Goal: Contribute content: Add original content to the website for others to see

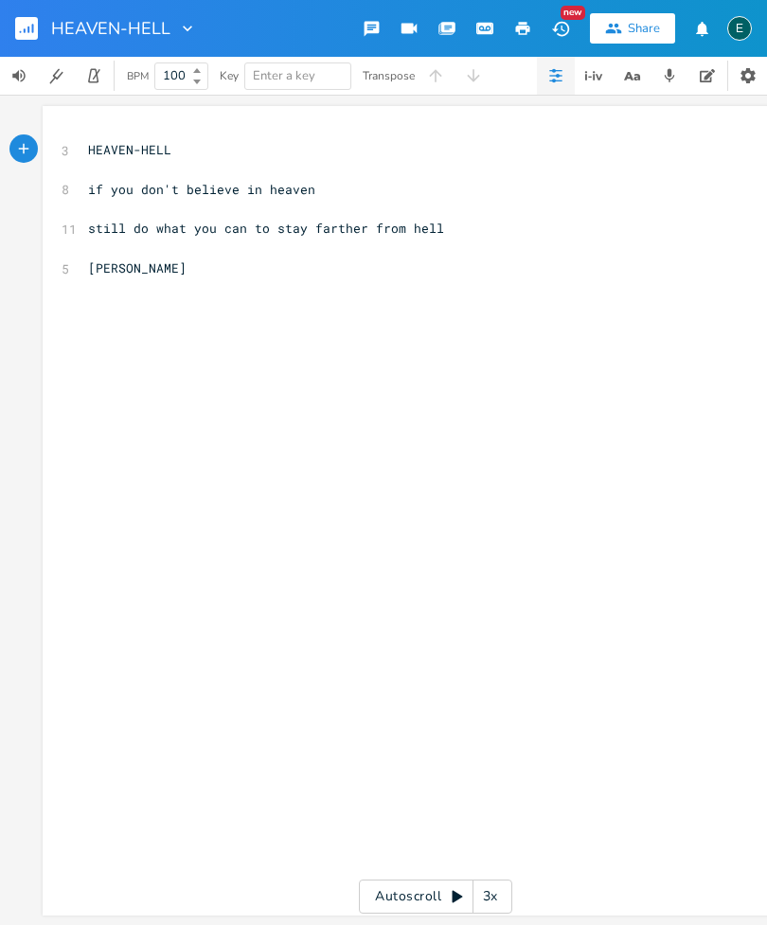
click at [52, 38] on button "button" at bounding box center [34, 28] width 38 height 45
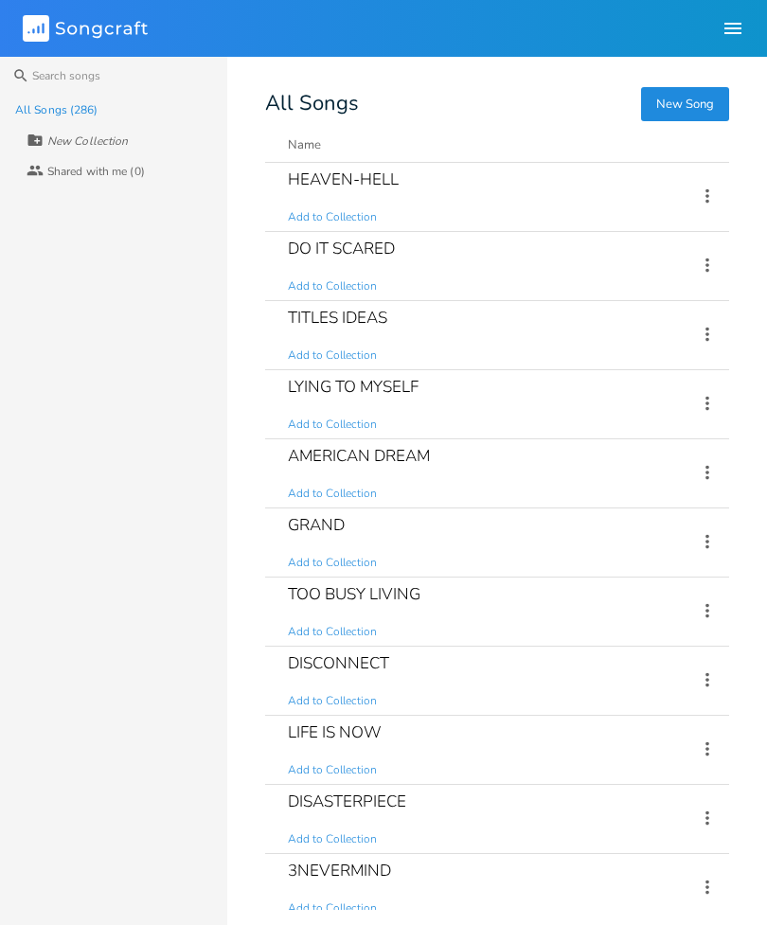
click at [685, 134] on div "New Song All Songs Name Demo Last Modified Sharing HEAVEN-HELL Add to Collectio…" at bounding box center [516, 502] width 502 height 815
click at [682, 104] on button "New Song" at bounding box center [685, 104] width 88 height 34
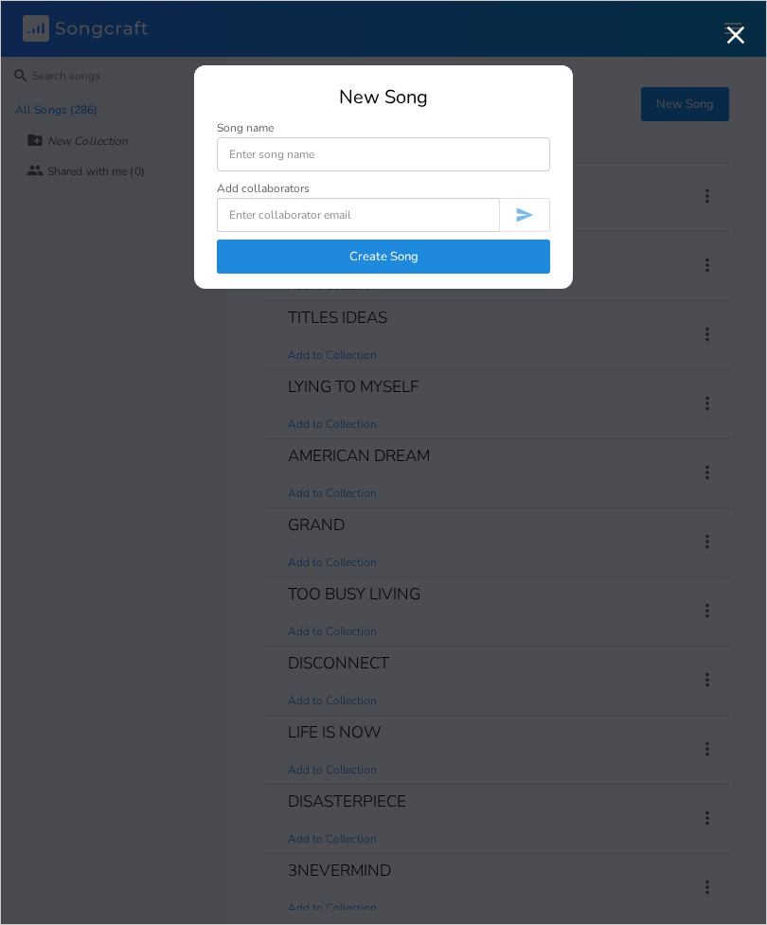
click at [236, 154] on input at bounding box center [383, 154] width 333 height 34
type input "Carefree"
click at [347, 263] on button "Create Song" at bounding box center [383, 257] width 333 height 34
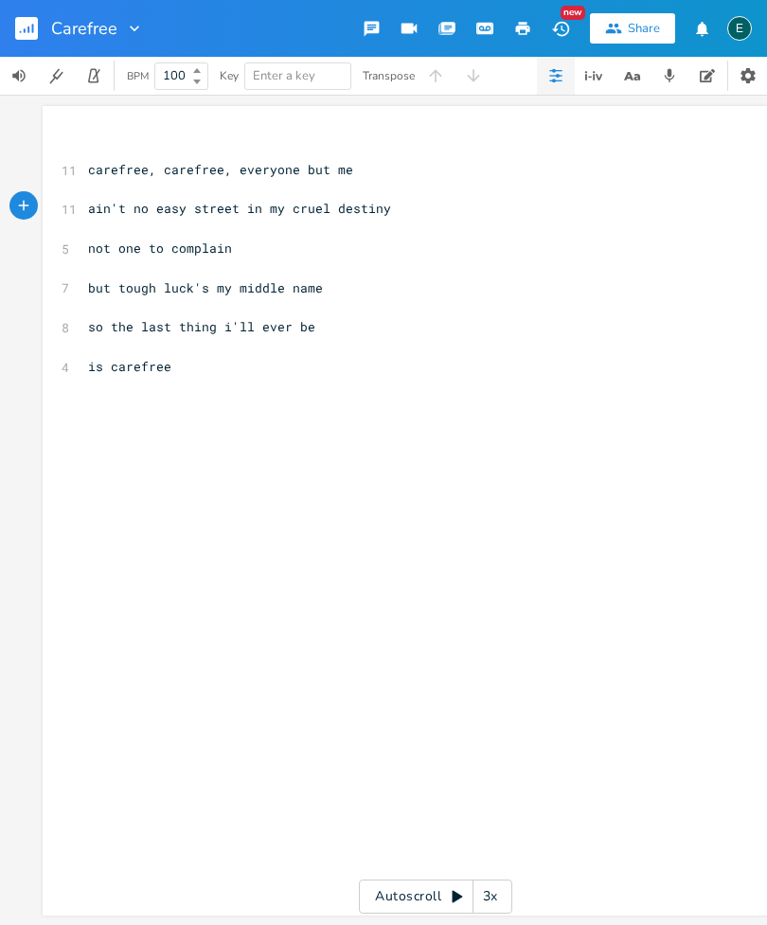
click at [95, 129] on div "xxxxxxxxxx ​ 11 carefree, carefree, everyone but me ​ 11 ain't no easy street i…" at bounding box center [436, 511] width 786 height 810
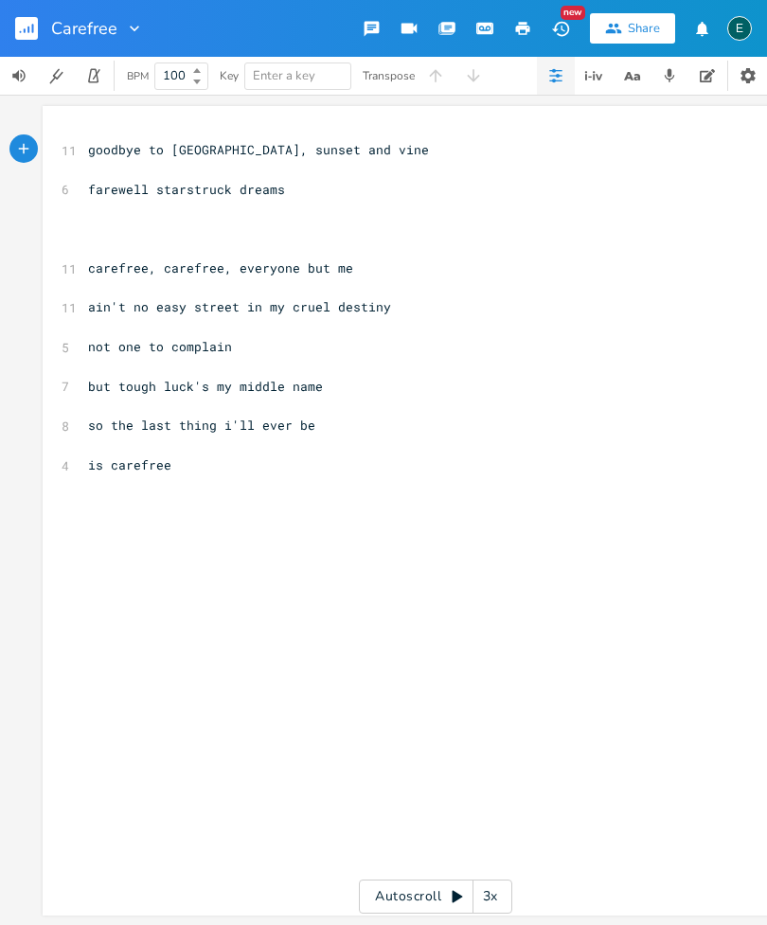
click at [86, 154] on pre "goodbye to [GEOGRAPHIC_DATA], sunset and vine" at bounding box center [426, 150] width 684 height 20
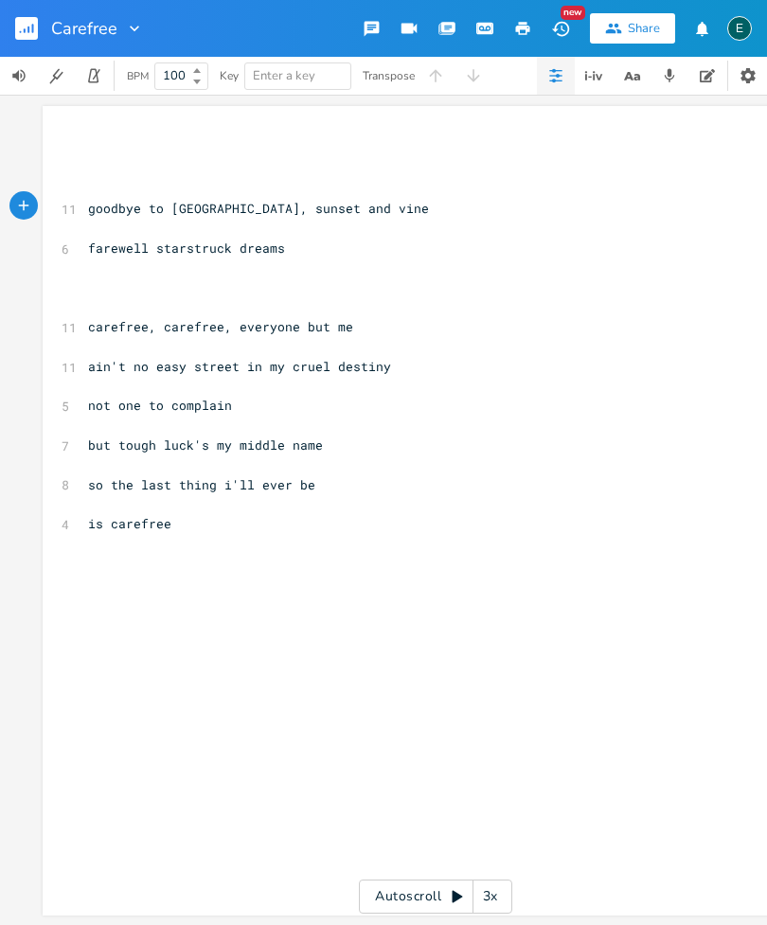
click at [77, 142] on div "xxxxxxxxxx ​ ​ ​ 11 goodbye to hollywood, sunset and vine ​ 6 farewell starstru…" at bounding box center [436, 511] width 786 height 810
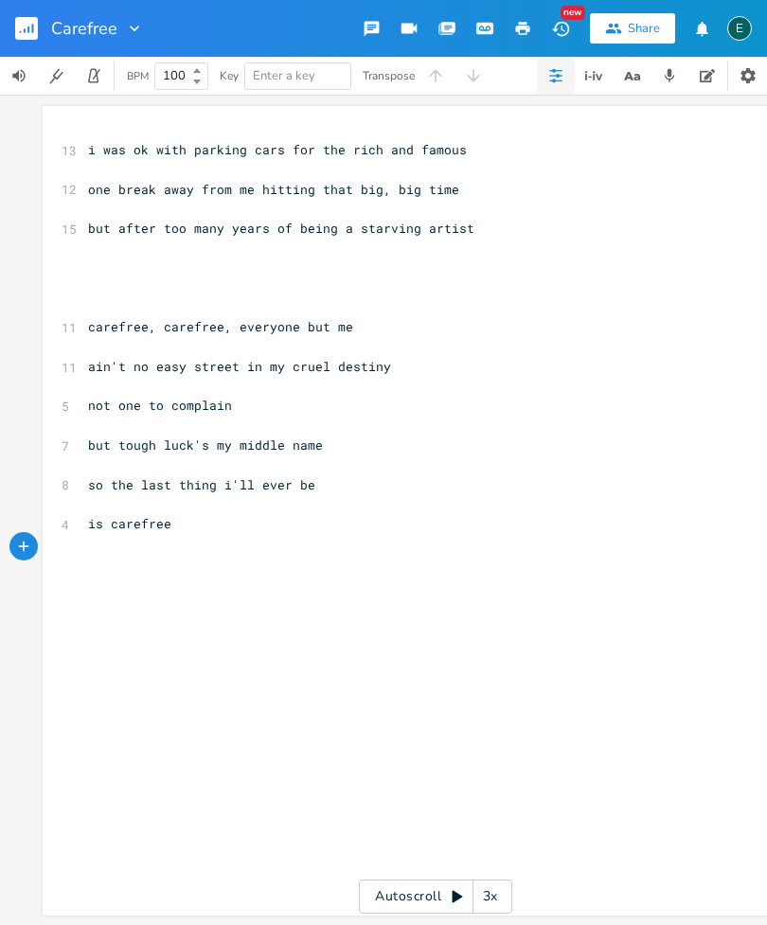
click at [90, 566] on div "xxxxxxxxxx 13 i was ok with parking cars for the rich and famous ​ 12 one break…" at bounding box center [449, 528] width 731 height 785
click at [86, 561] on div "xxxxxxxxxx 13 i was ok with parking cars for the rich and famous ​ 12 one break…" at bounding box center [449, 528] width 731 height 785
